Goal: Transaction & Acquisition: Download file/media

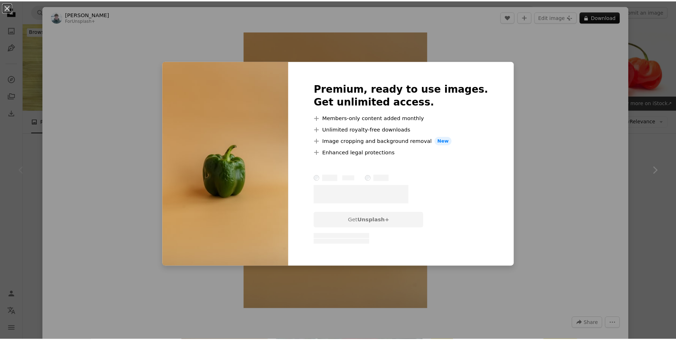
scroll to position [143, 0]
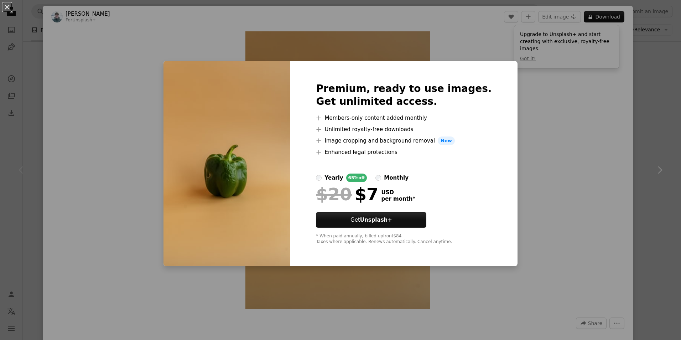
click at [522, 186] on div "An X shape Premium, ready to use images. Get unlimited access. A plus sign Memb…" at bounding box center [340, 170] width 681 height 340
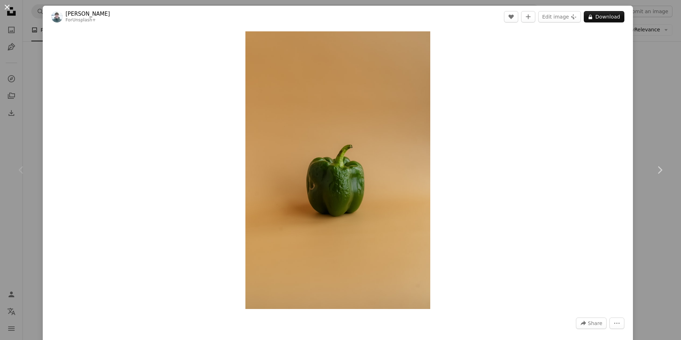
click at [10, 7] on button "An X shape" at bounding box center [7, 7] width 9 height 9
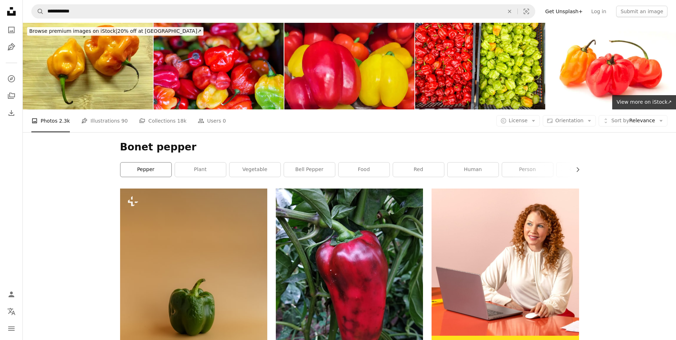
click at [145, 169] on link "pepper" at bounding box center [145, 169] width 51 height 14
